Goal: Task Accomplishment & Management: Use online tool/utility

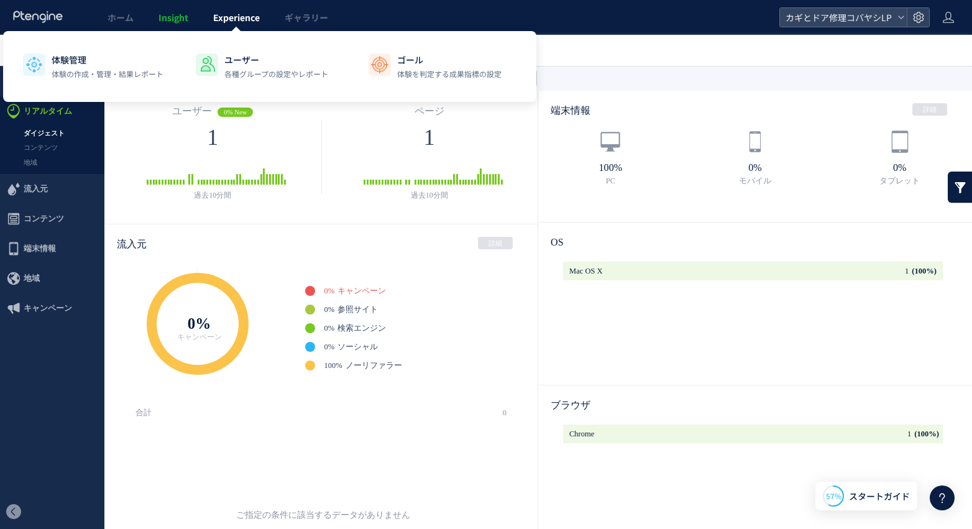
click at [231, 23] on span "Experience" at bounding box center [236, 17] width 47 height 12
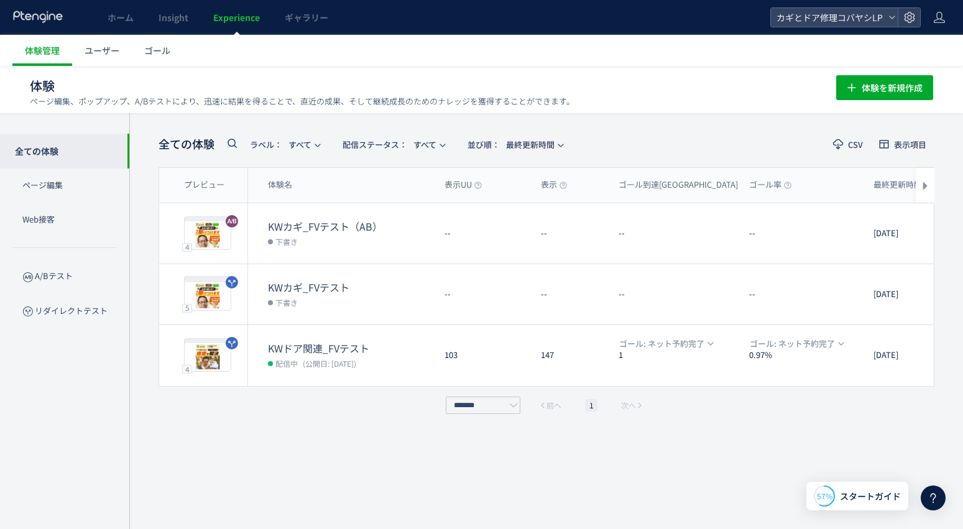
click at [246, 22] on span "Experience" at bounding box center [236, 17] width 47 height 12
click at [55, 53] on span "体験管理" at bounding box center [42, 50] width 35 height 12
click at [806, 87] on span "体験を新規作成" at bounding box center [892, 87] width 61 height 25
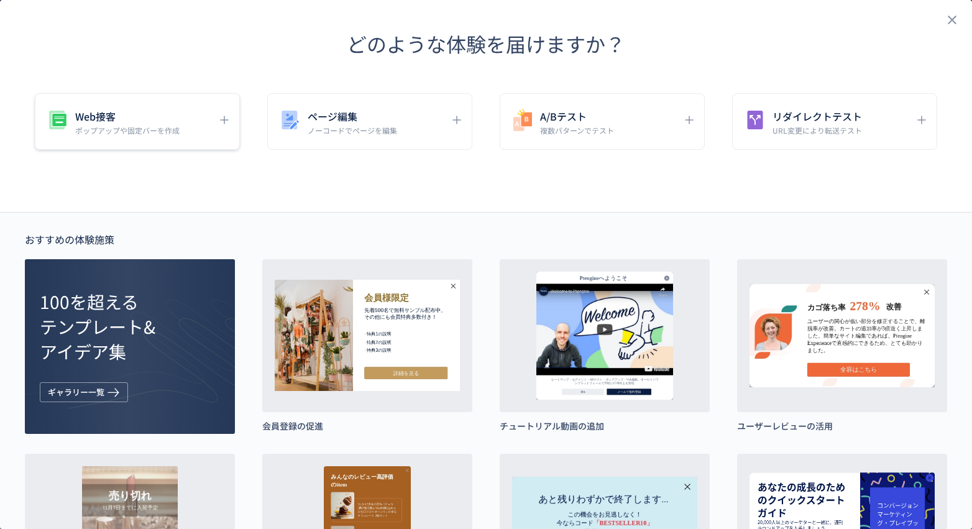
click at [129, 127] on p "ポップアップや固定バーを作成" at bounding box center [127, 130] width 104 height 11
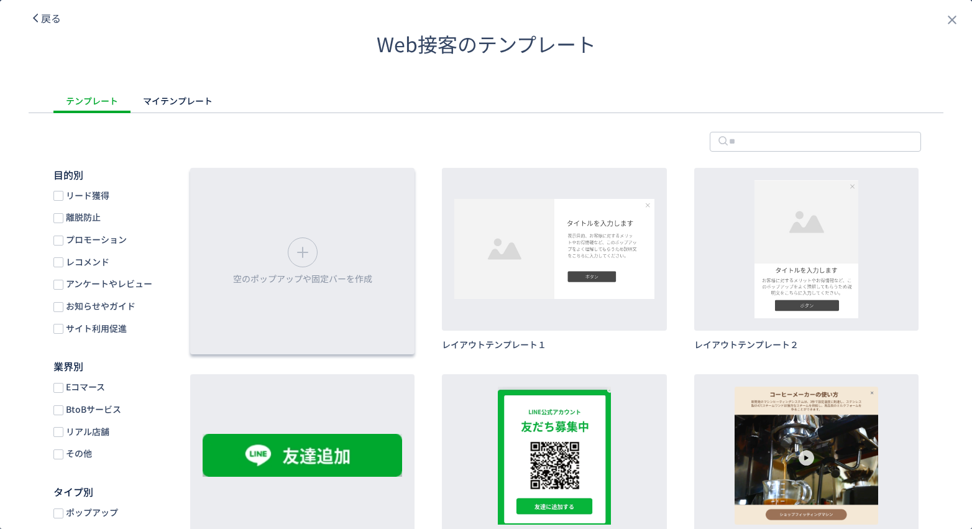
click at [279, 252] on div "空のポップアップや固定バーを作成" at bounding box center [302, 261] width 224 height 187
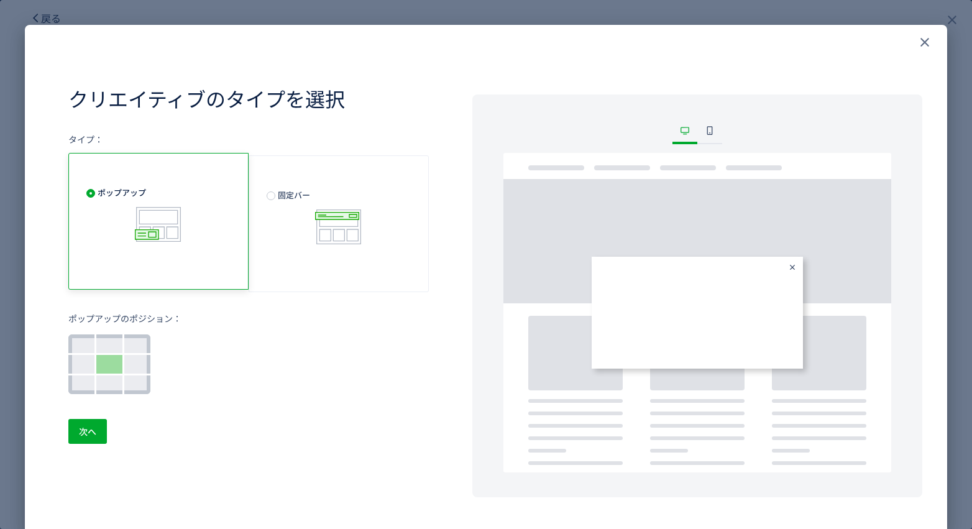
click at [98, 213] on span "ポップアップ" at bounding box center [158, 216] width 144 height 58
click at [95, 429] on span "次へ" at bounding box center [87, 431] width 17 height 25
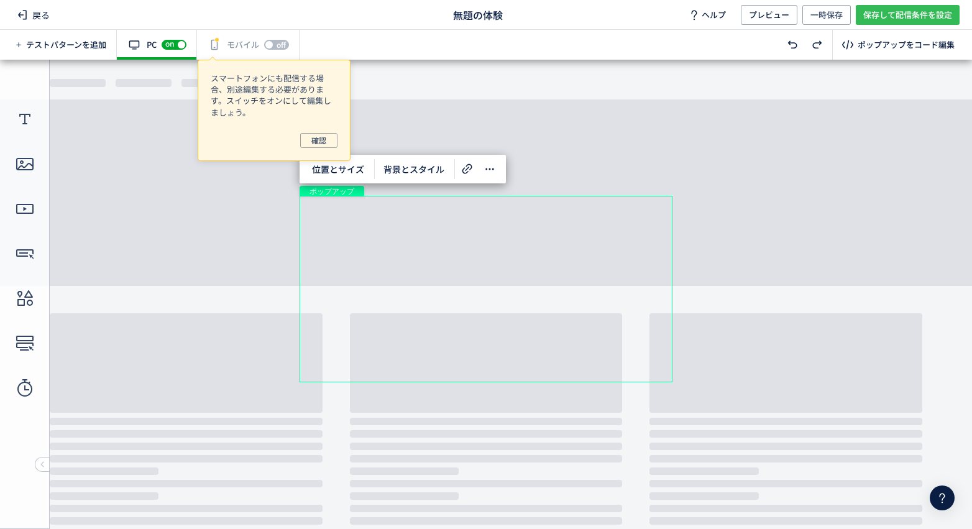
click at [806, 14] on span "保存して配信条件を設定" at bounding box center [908, 15] width 89 height 20
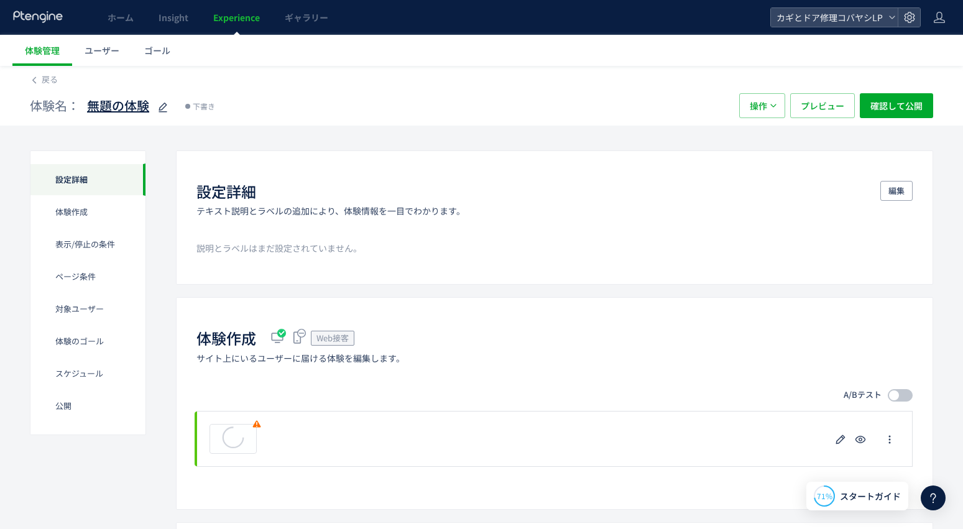
click at [157, 109] on icon at bounding box center [162, 107] width 15 height 15
click at [165, 111] on input "*****" at bounding box center [164, 106] width 155 height 25
drag, startPoint x: 166, startPoint y: 109, endPoint x: 85, endPoint y: 101, distance: 81.2
click at [86, 101] on div "体験名： *****" at bounding box center [136, 105] width 213 height 25
type input "****"
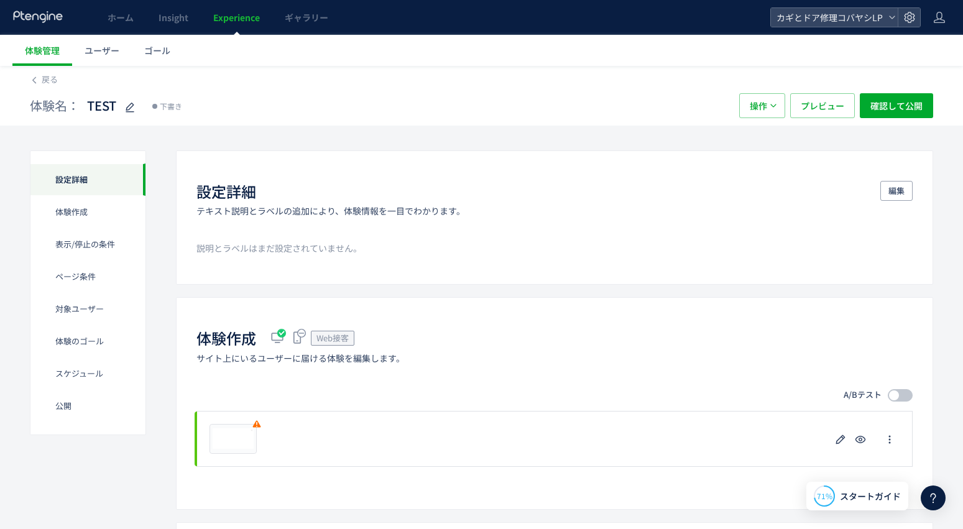
click at [502, 125] on div "体験名： TEST 下書き 操作 プレビュー 確認して公開" at bounding box center [481, 106] width 903 height 40
click at [44, 52] on span "体験管理" at bounding box center [42, 50] width 35 height 12
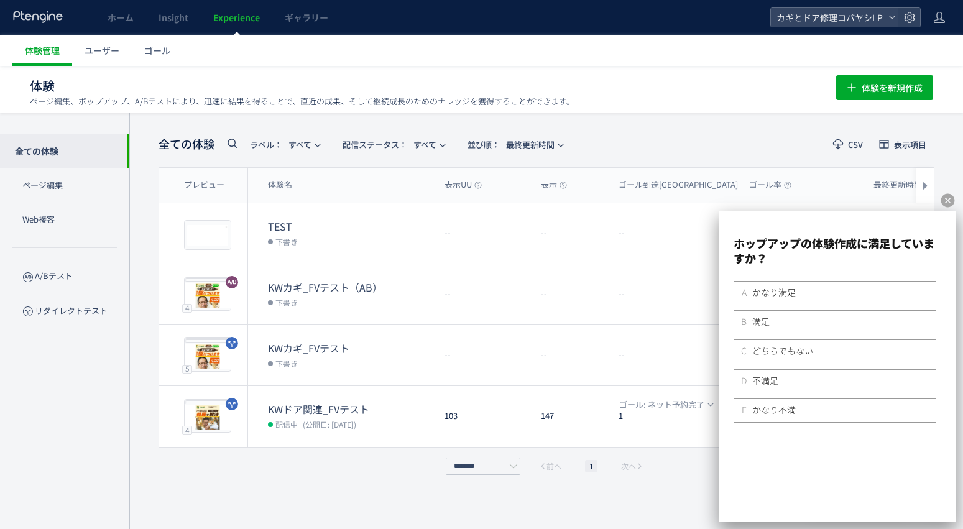
click at [806, 194] on icon at bounding box center [948, 201] width 14 height 14
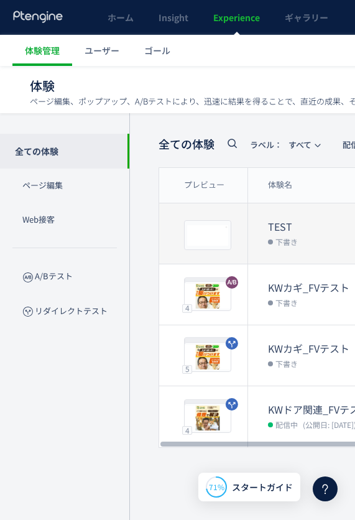
click at [174, 238] on div "プレビュー" at bounding box center [203, 233] width 89 height 60
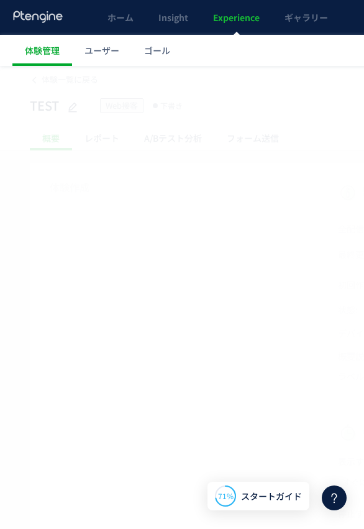
click at [218, 234] on div at bounding box center [182, 264] width 364 height 529
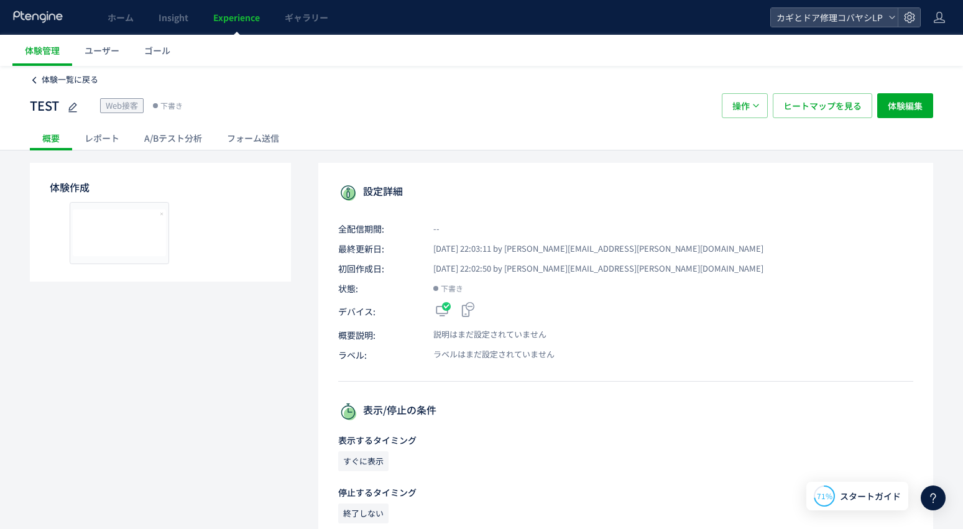
click at [56, 77] on span "体験一覧に戻る" at bounding box center [70, 79] width 57 height 12
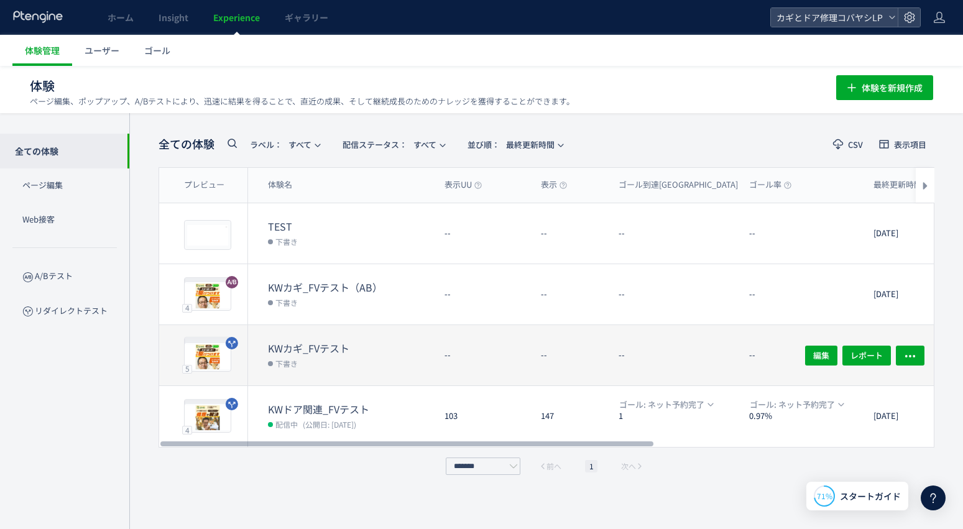
click at [377, 367] on dd "下書き" at bounding box center [351, 363] width 167 height 16
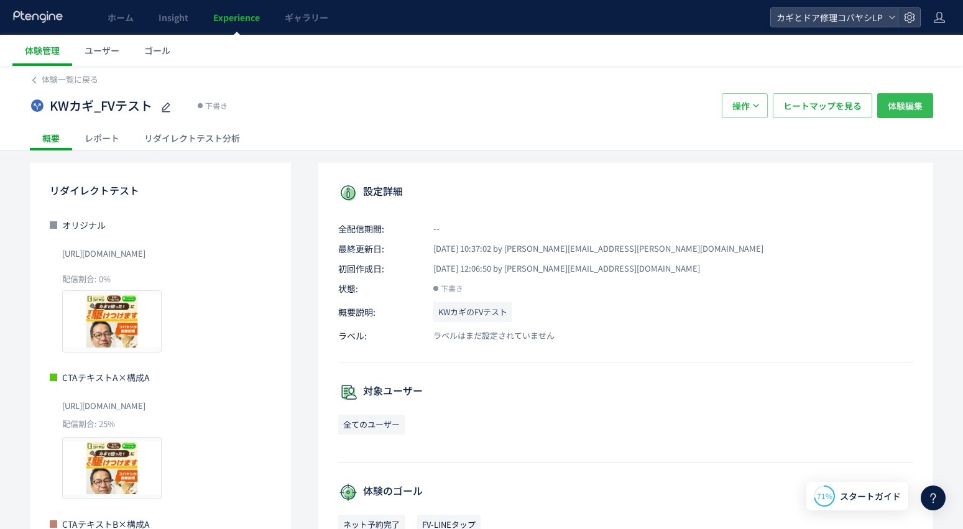
click at [806, 106] on span "体験編集" at bounding box center [905, 105] width 35 height 25
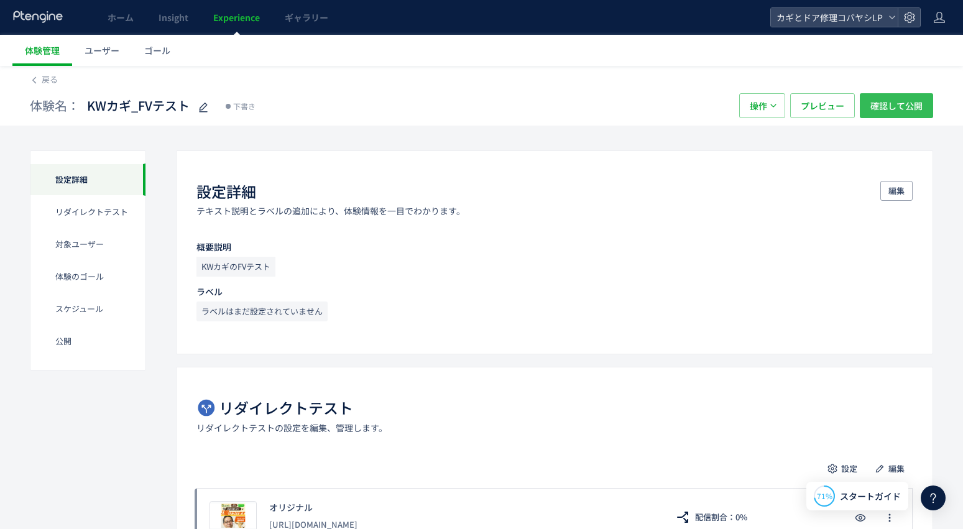
click at [806, 106] on span "確認して公開" at bounding box center [896, 105] width 52 height 25
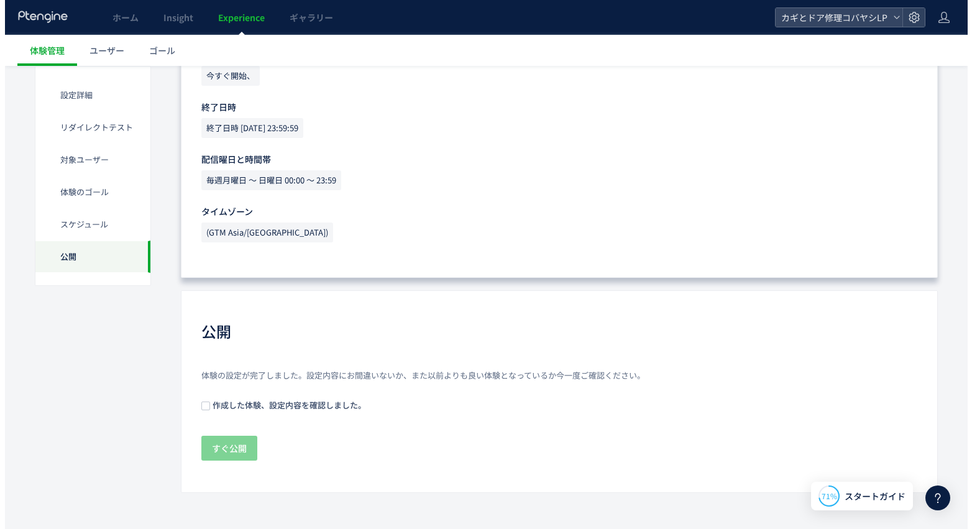
scroll to position [1199, 0]
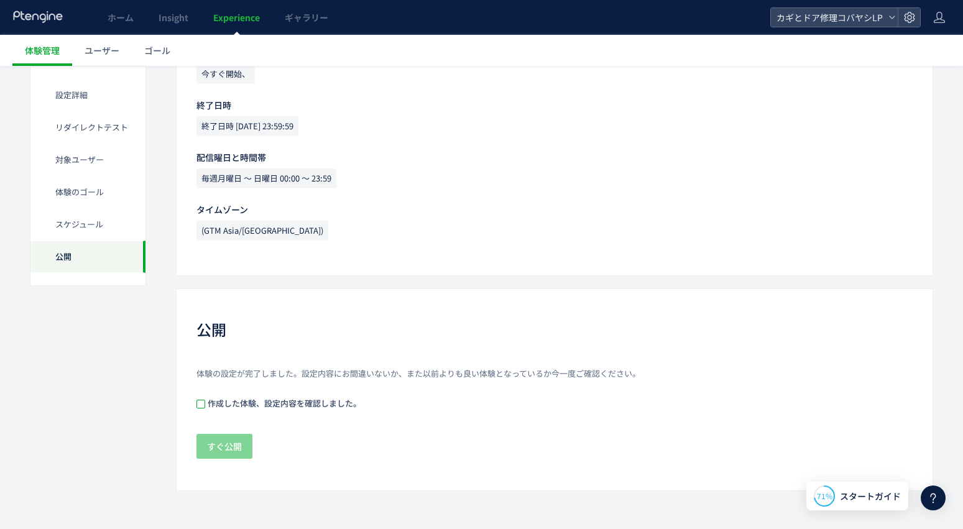
click at [201, 402] on span at bounding box center [200, 404] width 9 height 9
click at [230, 449] on span "すぐ公開" at bounding box center [224, 446] width 35 height 25
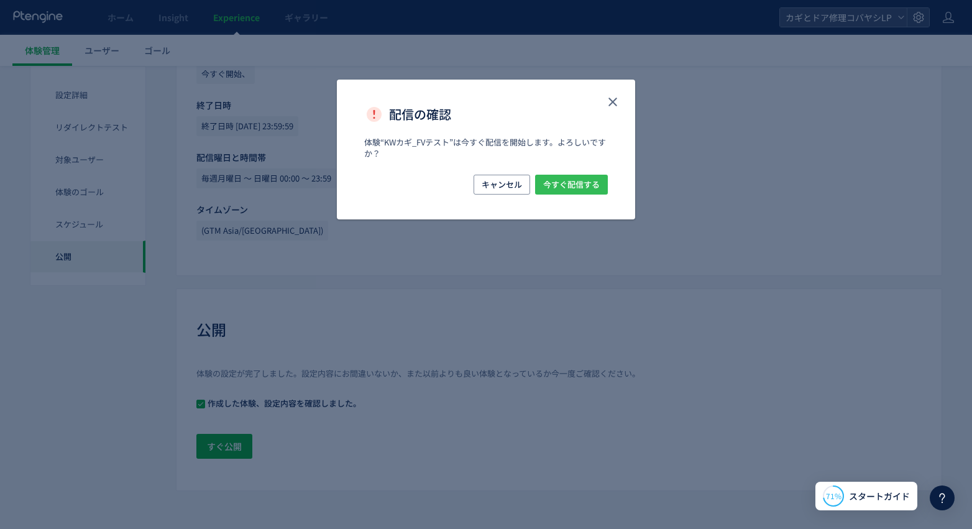
click at [589, 183] on span "今すぐ配信する" at bounding box center [571, 185] width 57 height 20
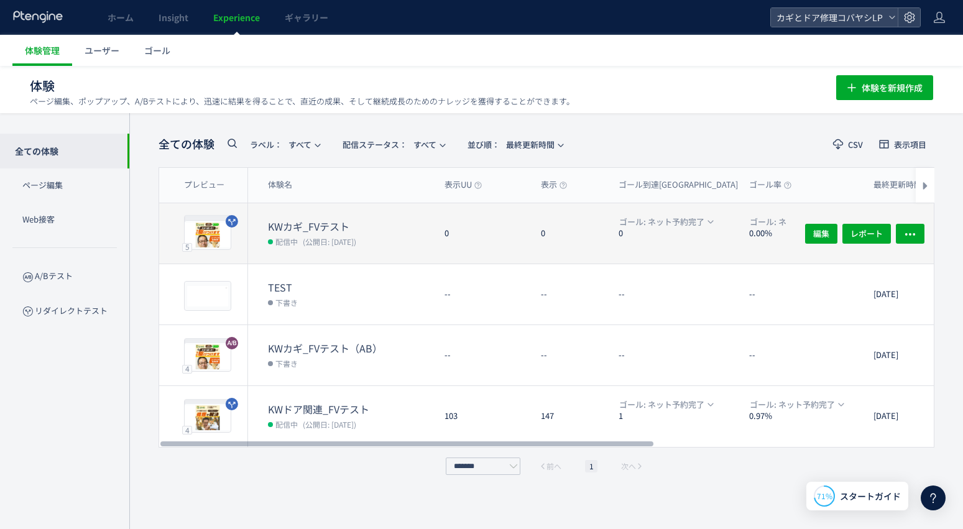
click at [430, 225] on dt "KWカギ_FVテスト" at bounding box center [351, 226] width 167 height 14
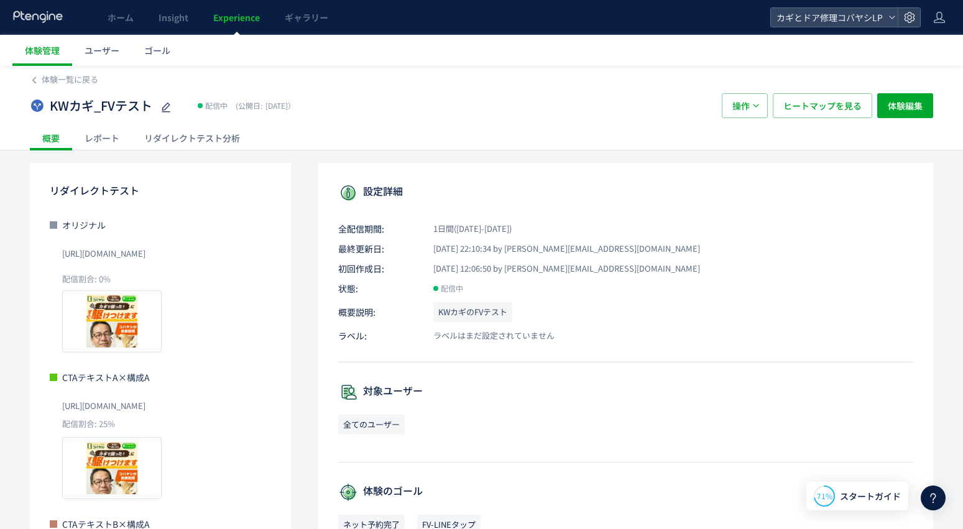
click at [228, 137] on div "リダイレクトテスト分析" at bounding box center [192, 138] width 121 height 25
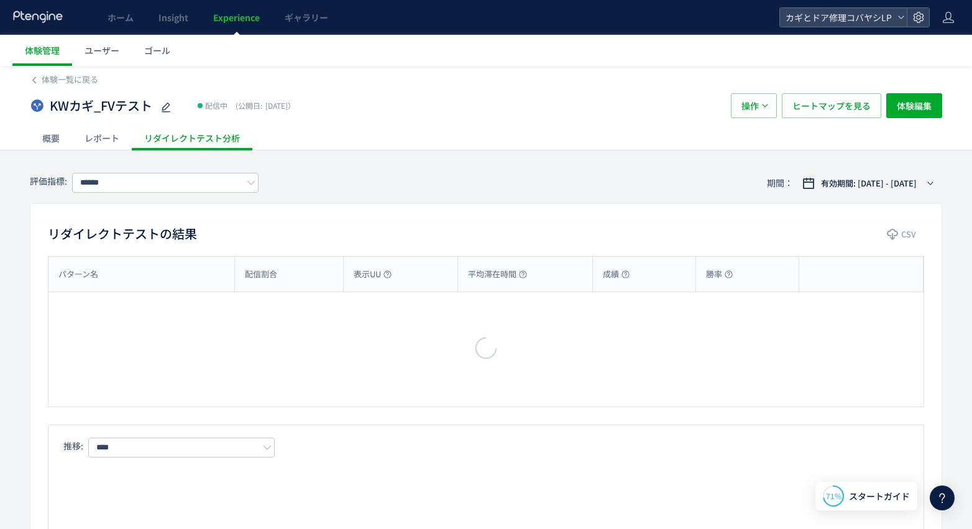
type input "*******"
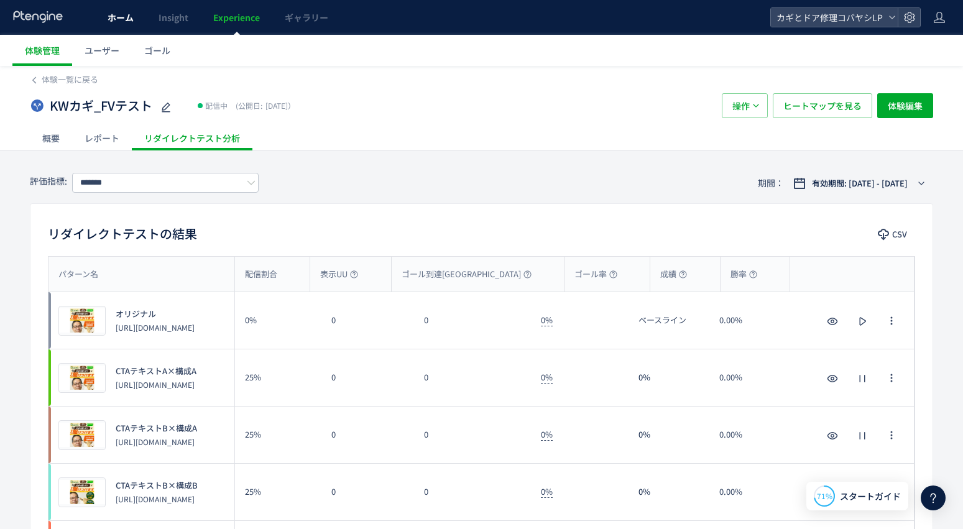
click at [122, 15] on span "ホーム" at bounding box center [121, 17] width 26 height 12
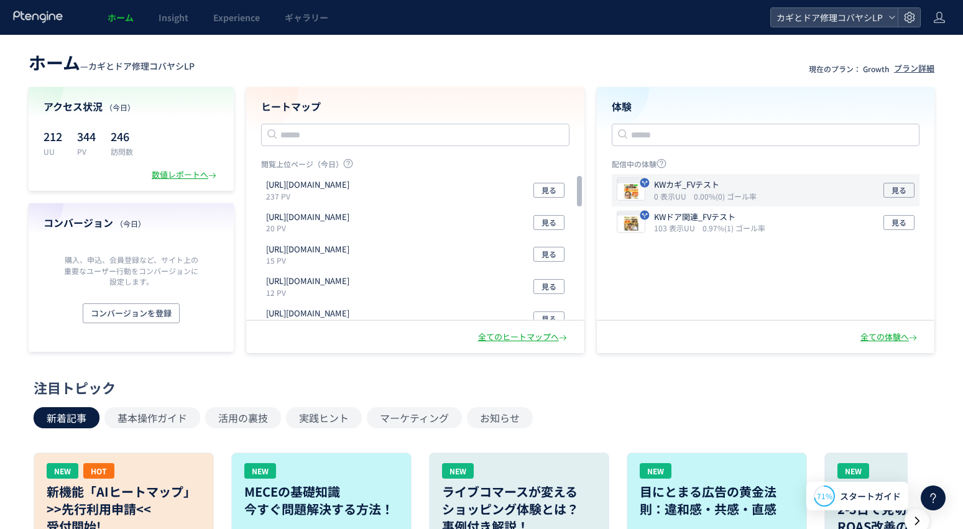
click at [678, 185] on p "KWカギ_FVテスト" at bounding box center [703, 185] width 98 height 12
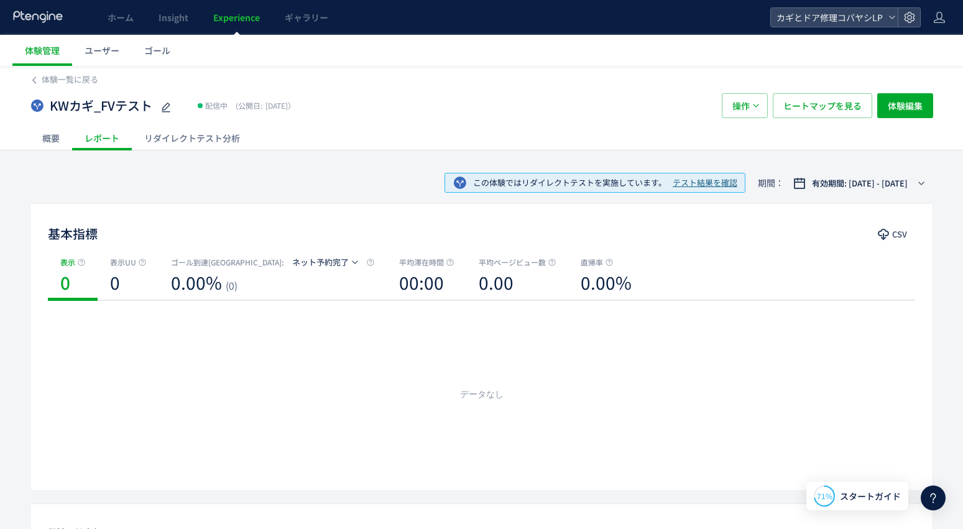
click at [172, 137] on div "リダイレクトテスト分析" at bounding box center [192, 138] width 121 height 25
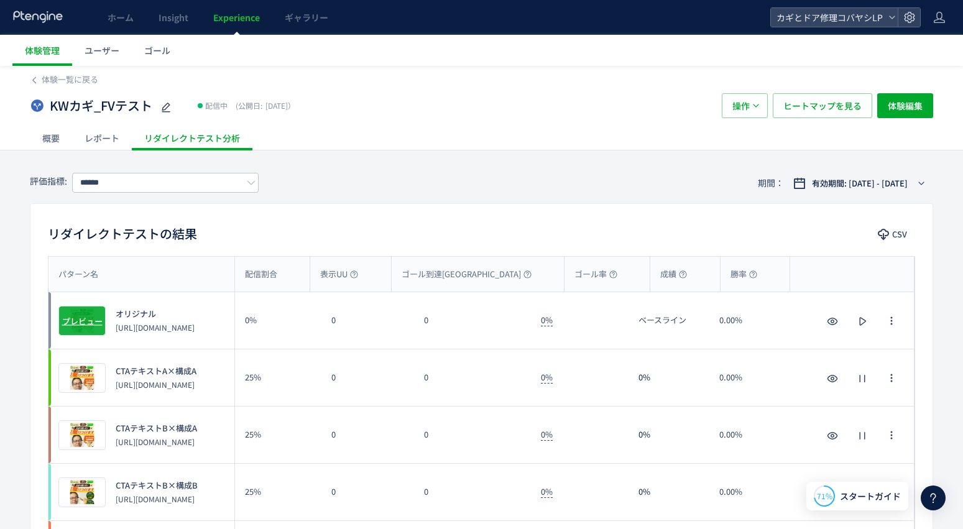
click at [86, 315] on span "プレビュー" at bounding box center [82, 321] width 40 height 12
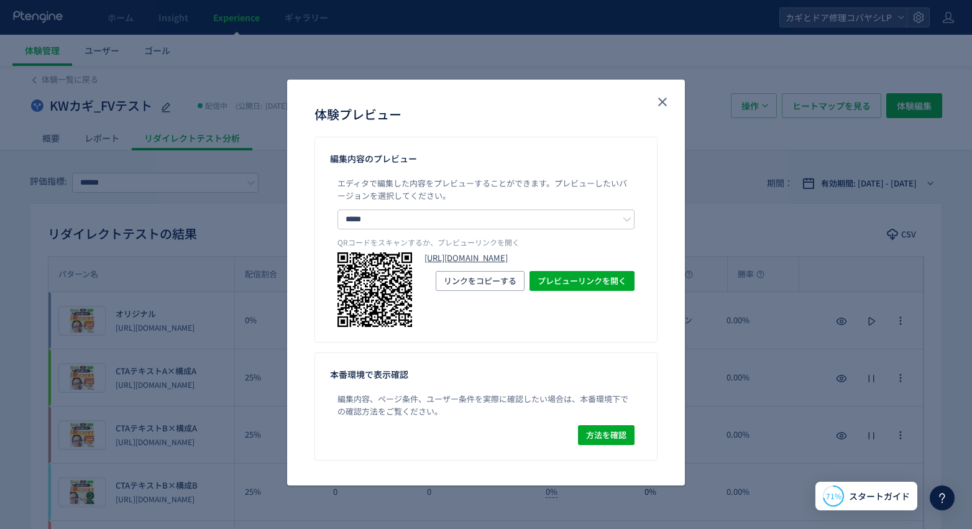
click at [497, 264] on link "[URL][DOMAIN_NAME]" at bounding box center [530, 258] width 210 height 12
